Goal: Task Accomplishment & Management: Complete application form

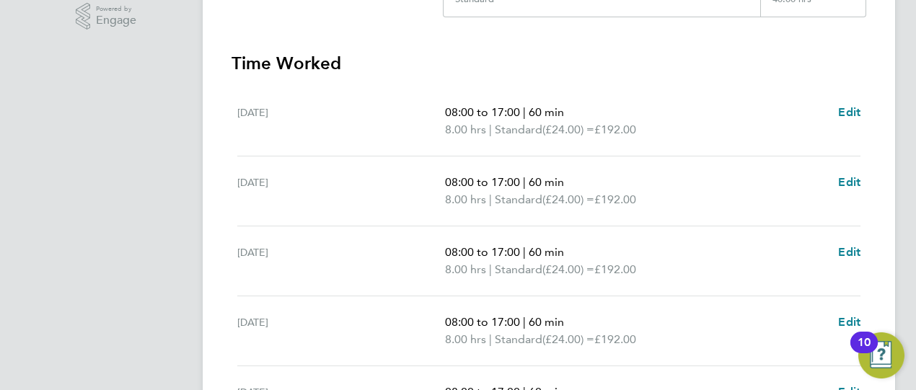
scroll to position [404, 0]
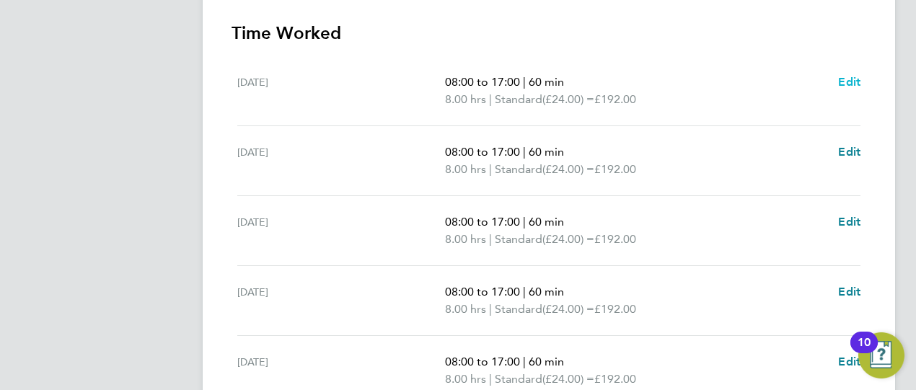
click at [854, 79] on span "Edit" at bounding box center [849, 82] width 22 height 14
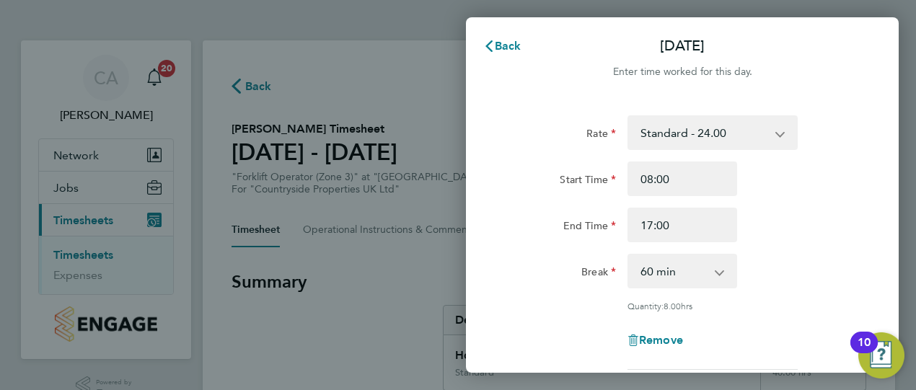
click at [724, 265] on app-icon-cross-button at bounding box center [726, 271] width 17 height 32
click at [719, 273] on app-icon-cross-button at bounding box center [726, 271] width 17 height 32
click at [717, 278] on select "0 min 15 min 30 min 45 min 60 min 75 min 90 min" at bounding box center [673, 271] width 89 height 32
select select "0"
click at [629, 255] on select "0 min 15 min 30 min 45 min 60 min 75 min 90 min" at bounding box center [673, 271] width 89 height 32
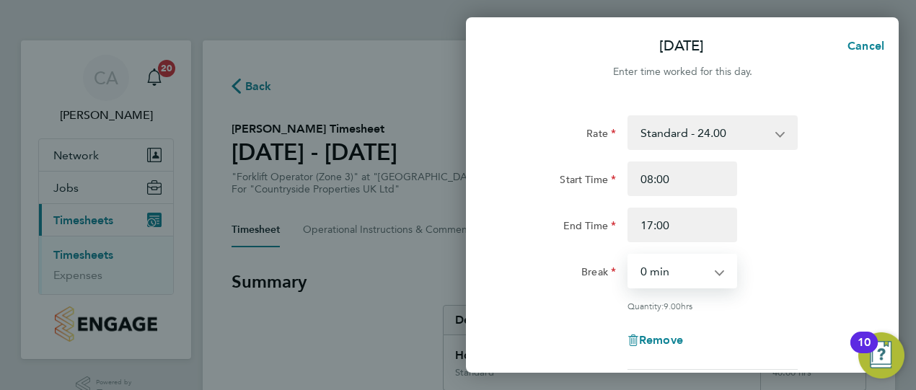
click at [798, 235] on div "End Time 17:00" at bounding box center [683, 225] width 364 height 35
drag, startPoint x: 798, startPoint y: 235, endPoint x: 788, endPoint y: 239, distance: 11.4
click at [788, 239] on div "End Time 17:00" at bounding box center [683, 225] width 364 height 35
click at [769, 262] on div "Break 0 min 15 min 30 min 45 min 60 min 75 min 90 min" at bounding box center [683, 271] width 364 height 35
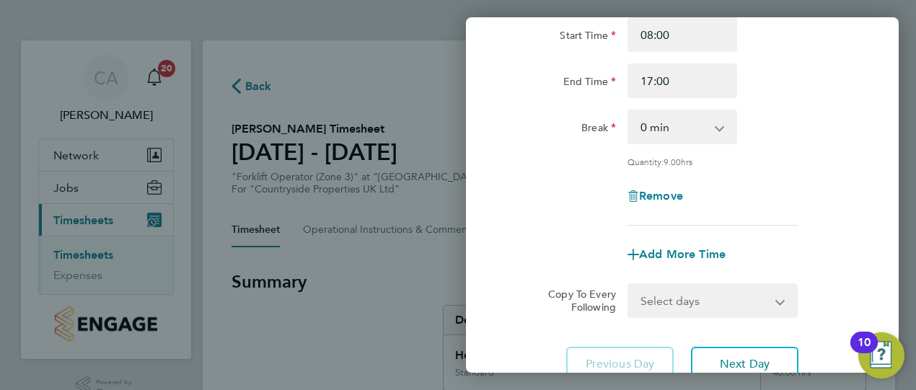
scroll to position [173, 0]
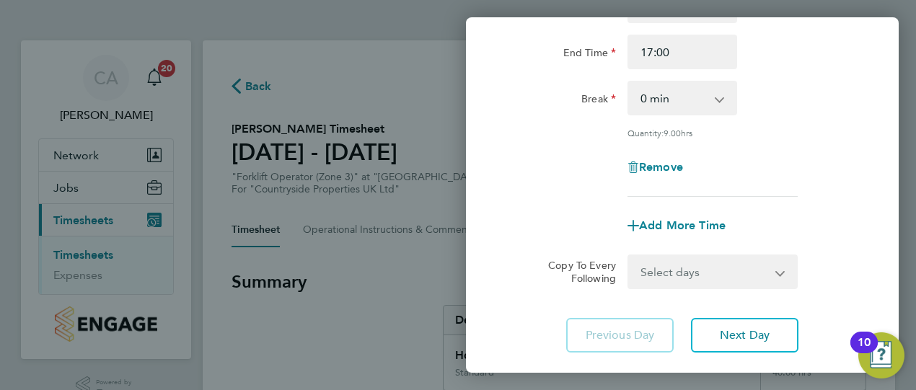
click at [783, 272] on app-icon-cross-button at bounding box center [788, 272] width 17 height 32
click at [773, 273] on select "Select days Day Weekday (Mon-Fri) Weekend (Sat-Sun) [DATE] [DATE] [DATE] [DATE]…" at bounding box center [704, 272] width 151 height 32
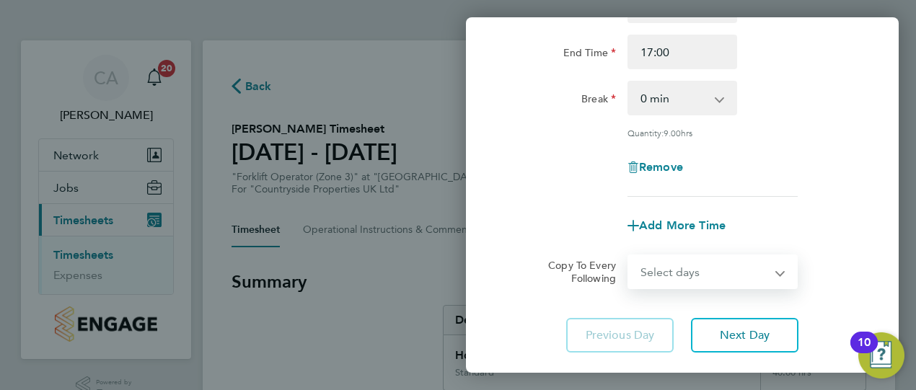
select select "WEEKDAY"
click at [629, 256] on select "Select days Day Weekday (Mon-Fri) Weekend (Sat-Sun) [DATE] [DATE] [DATE] [DATE]…" at bounding box center [704, 272] width 151 height 32
select select "[DATE]"
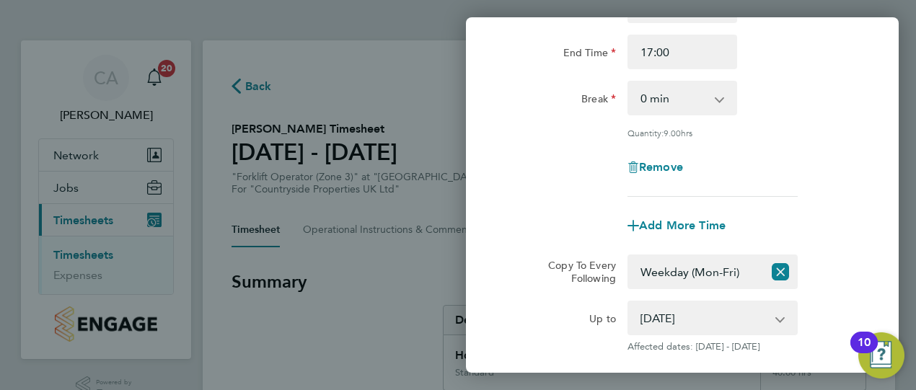
click at [844, 187] on div "Rate Standard - 24.00 Start Time 08:00 End Time 17:00 Break 0 min 15 min 30 min…" at bounding box center [682, 69] width 352 height 255
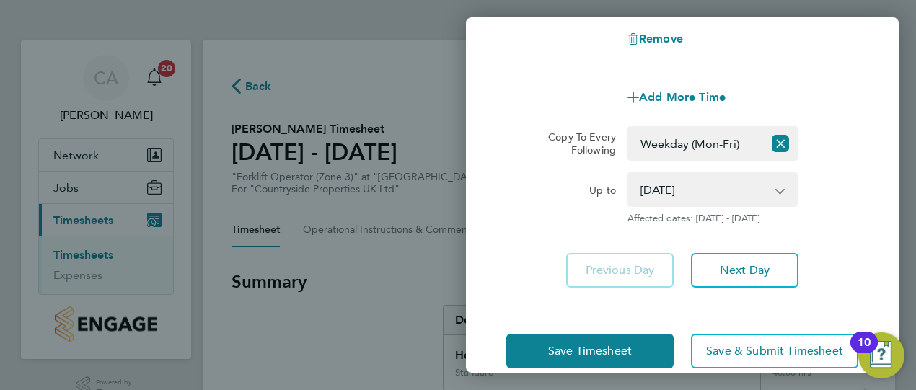
scroll to position [325, 0]
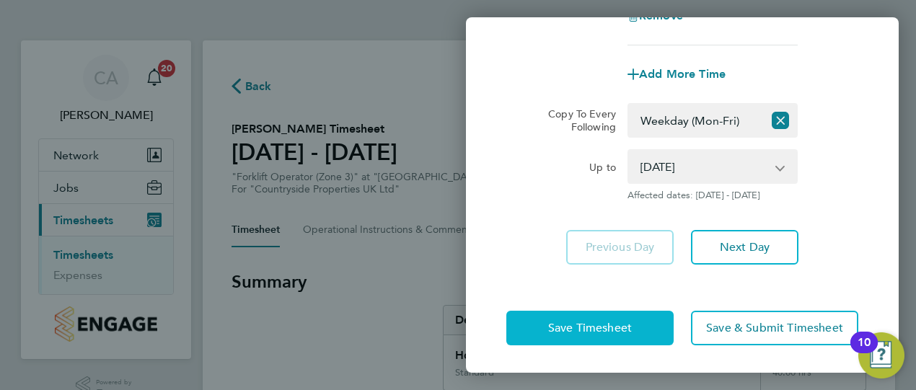
click at [626, 327] on span "Save Timesheet" at bounding box center [590, 328] width 84 height 14
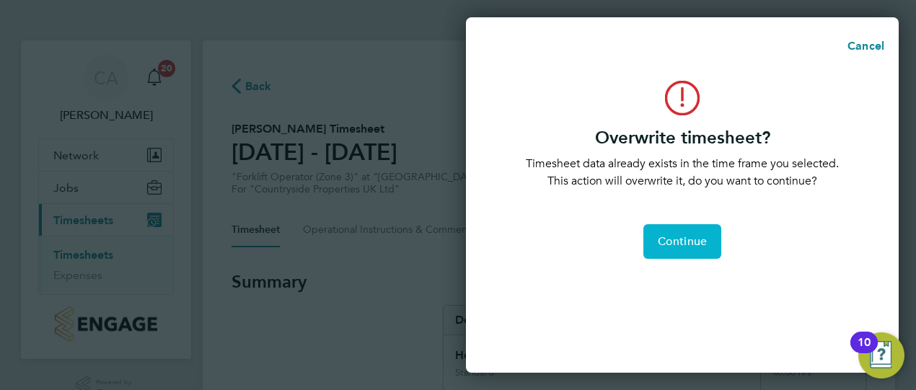
click at [678, 237] on span "Continue" at bounding box center [682, 241] width 49 height 14
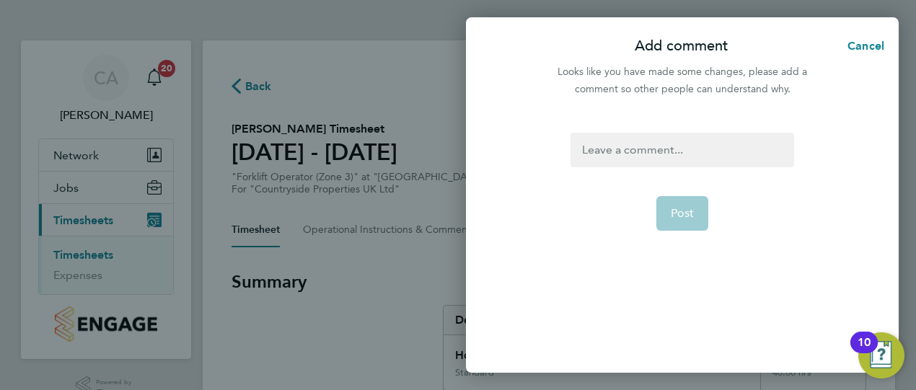
click at [659, 146] on div at bounding box center [682, 150] width 223 height 35
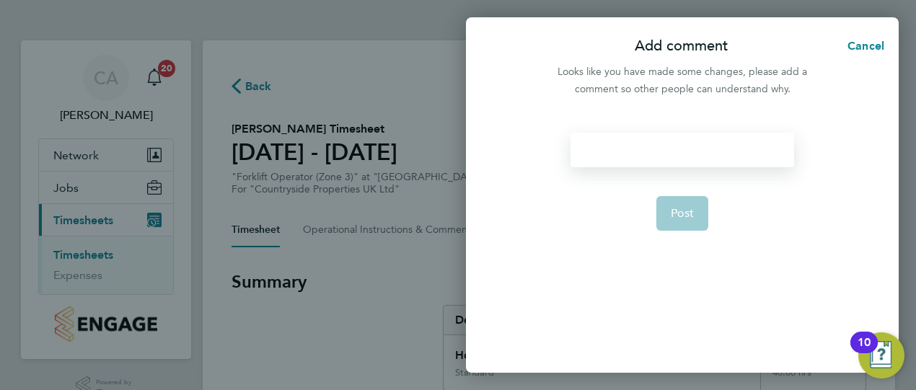
click at [659, 146] on div at bounding box center [682, 150] width 223 height 35
click at [666, 216] on button "Post" at bounding box center [682, 213] width 53 height 35
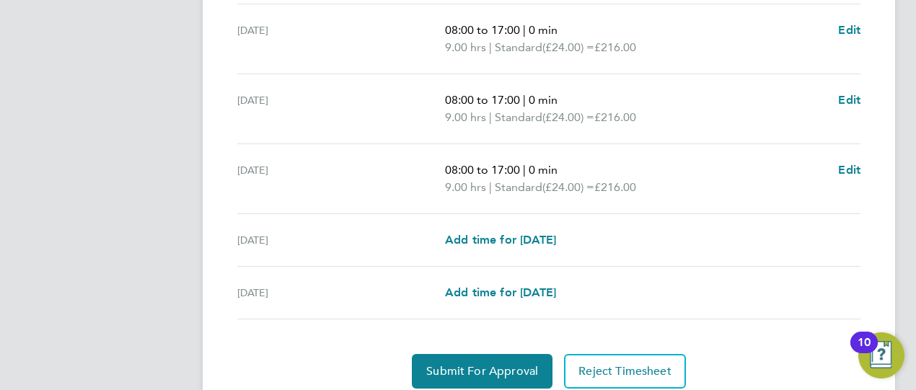
scroll to position [649, 0]
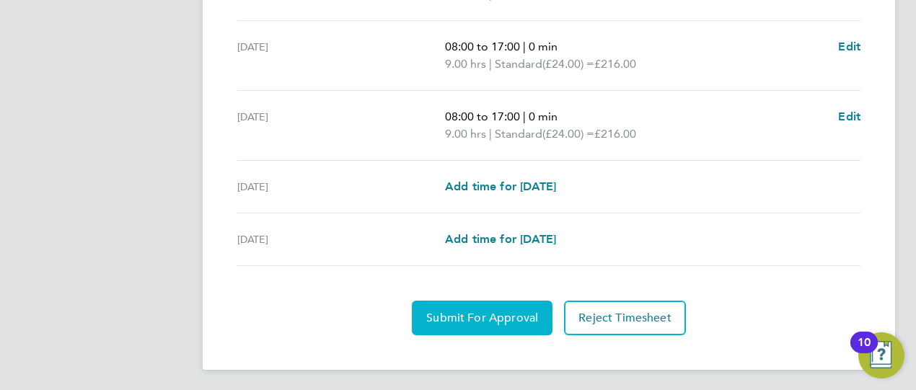
click at [508, 320] on span "Submit For Approval" at bounding box center [482, 318] width 112 height 14
click at [508, 320] on span "Approve Timesheet" at bounding box center [482, 318] width 106 height 14
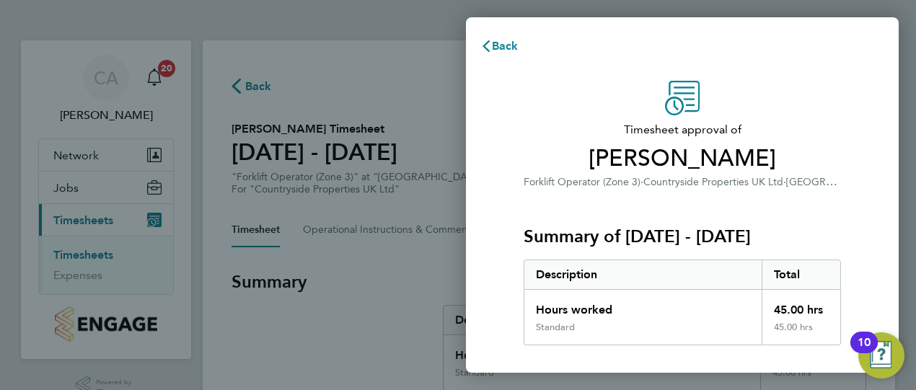
click at [815, 128] on span "Timesheet approval of" at bounding box center [682, 129] width 317 height 17
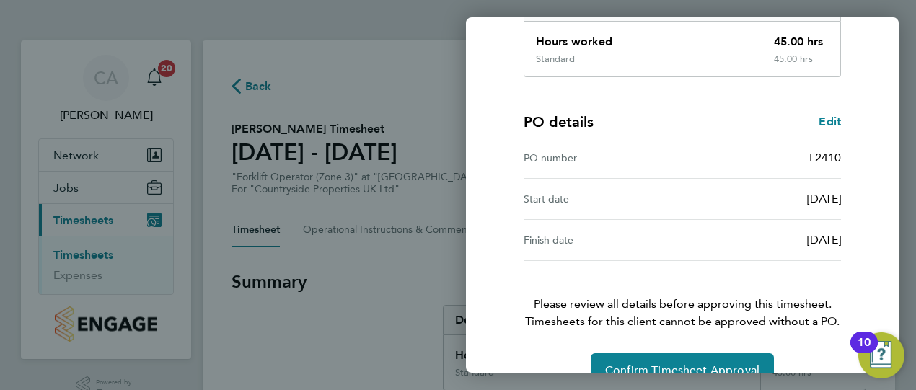
scroll to position [299, 0]
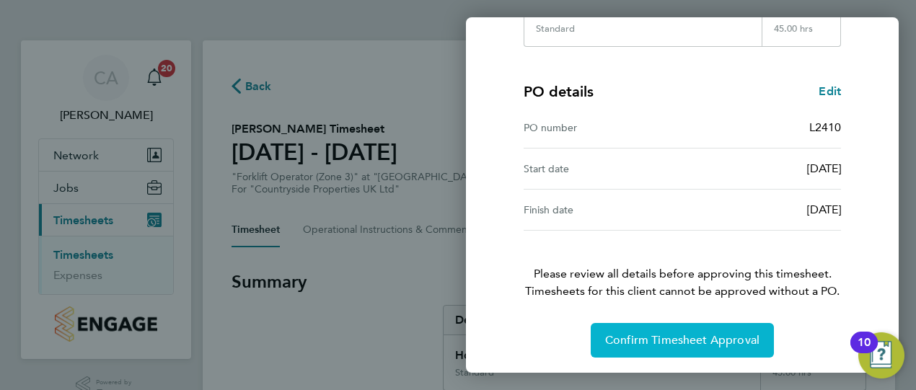
click at [690, 330] on button "Confirm Timesheet Approval" at bounding box center [682, 340] width 183 height 35
